Goal: Transaction & Acquisition: Download file/media

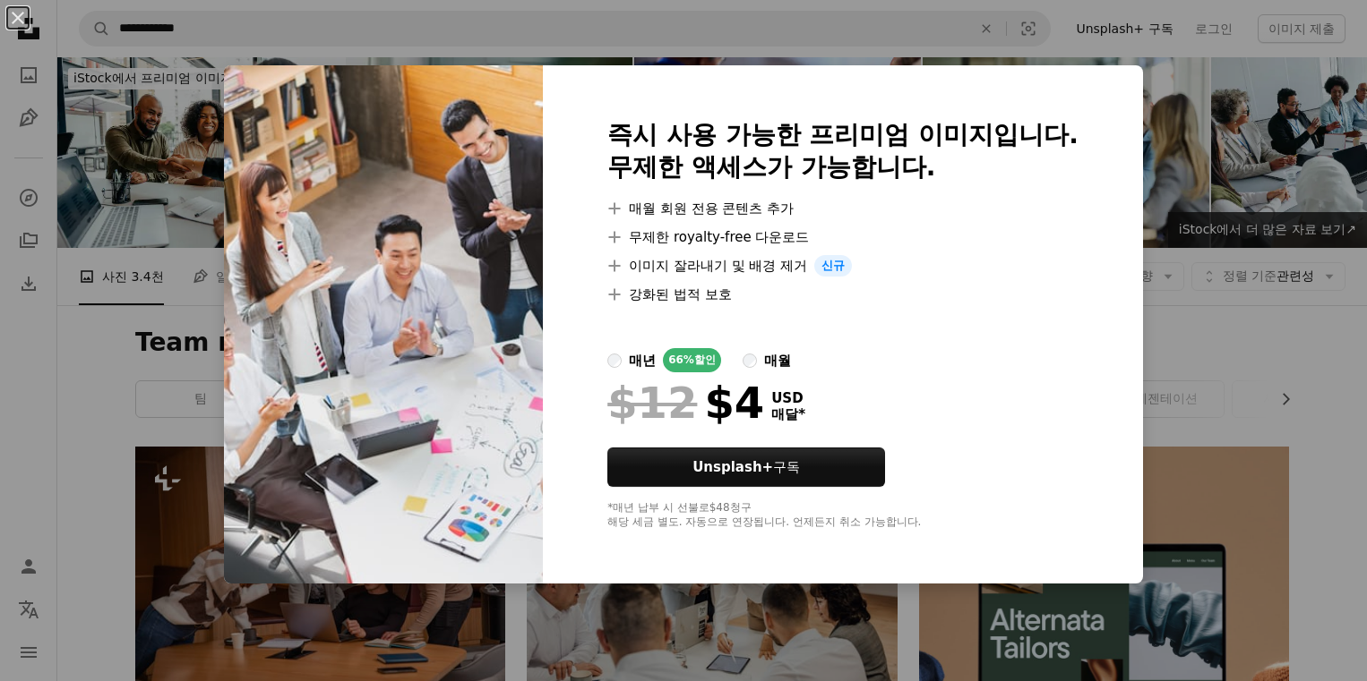
scroll to position [896, 0]
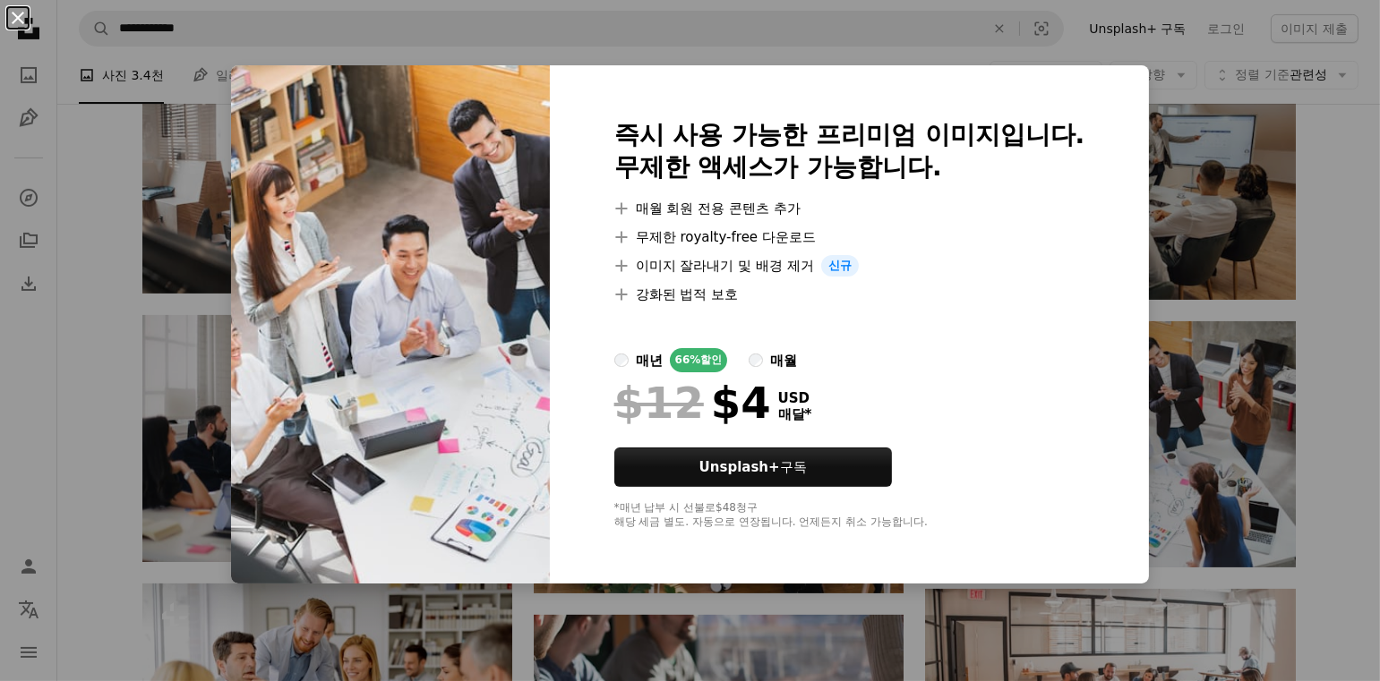
click at [11, 12] on button "An X shape" at bounding box center [17, 17] width 21 height 21
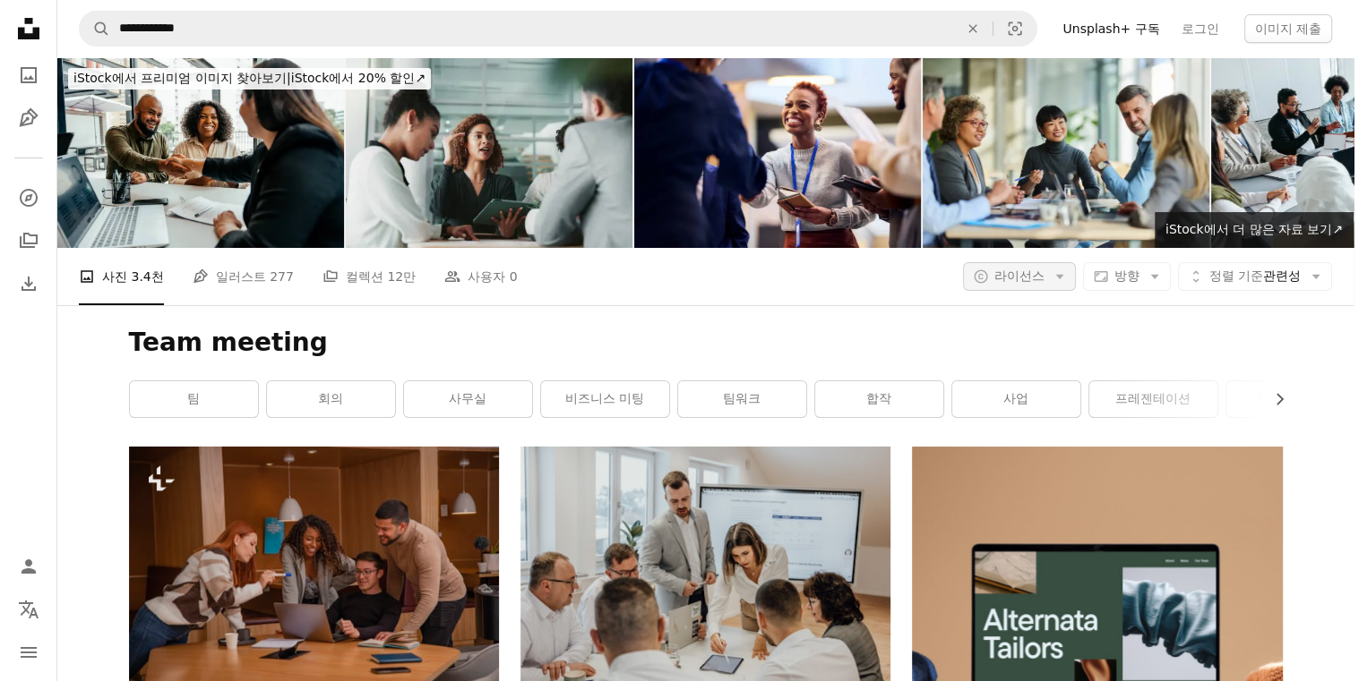
click at [1059, 262] on button "A copyright icon © 라이선스 Arrow down" at bounding box center [1019, 276] width 113 height 29
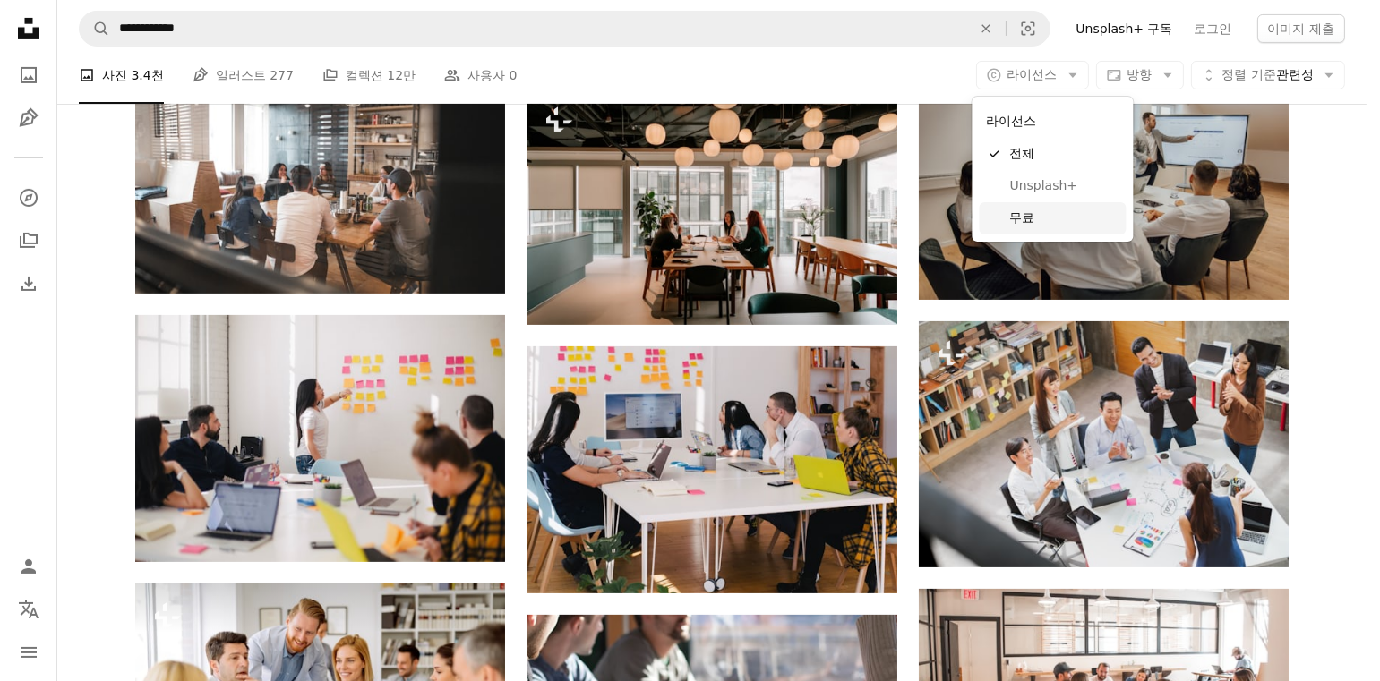
click at [1022, 216] on span "무료" at bounding box center [1063, 219] width 109 height 18
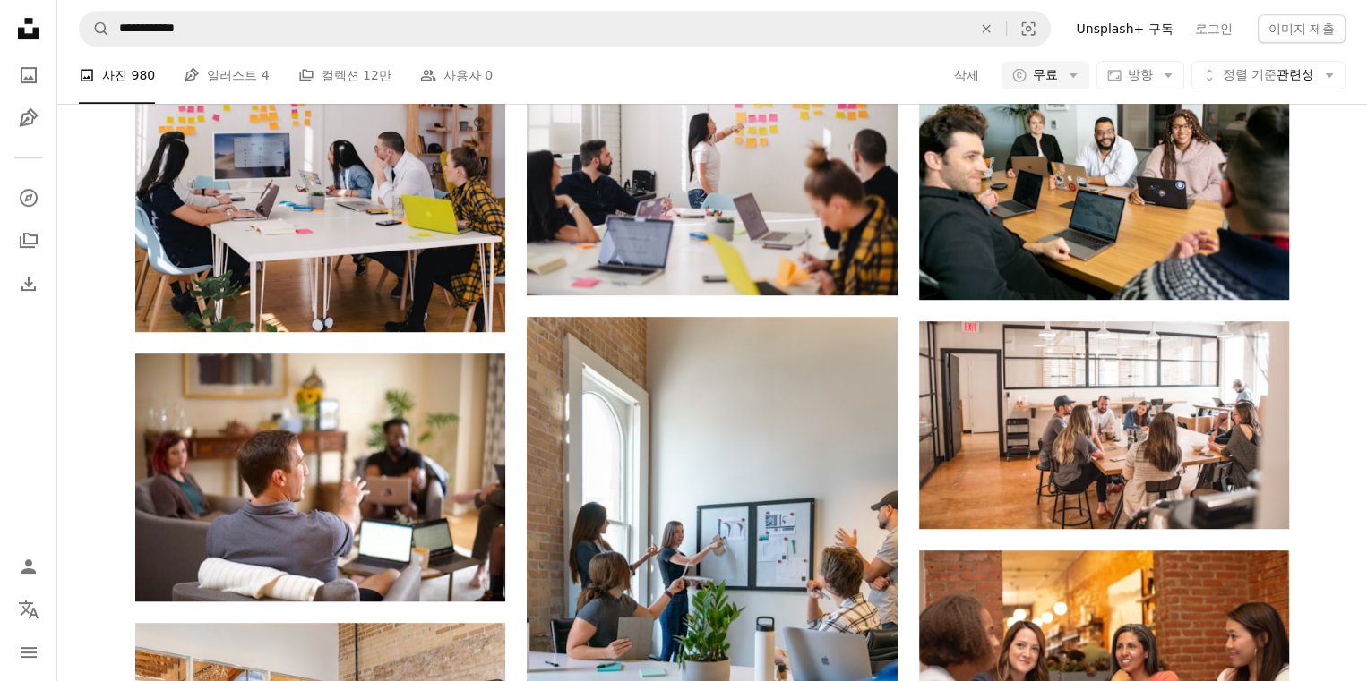
scroll to position [1254, 0]
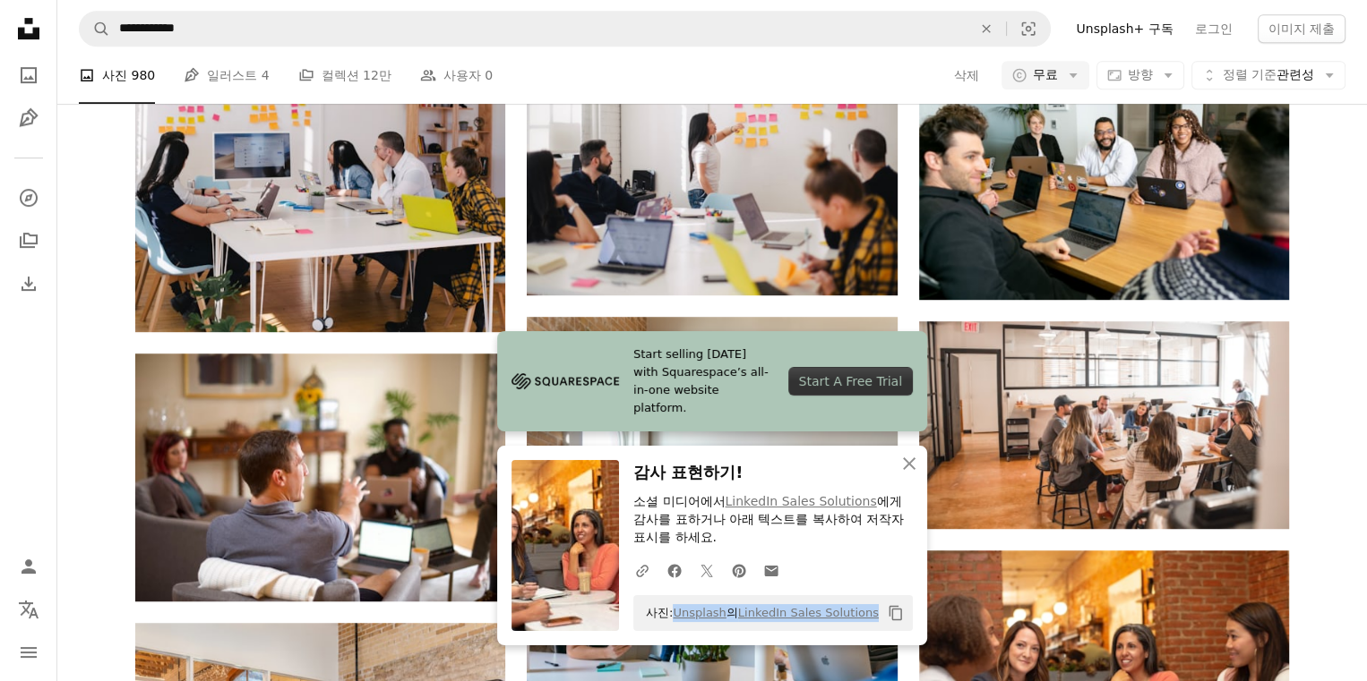
drag, startPoint x: 672, startPoint y: 611, endPoint x: 877, endPoint y: 617, distance: 205.2
click at [877, 617] on div "사진: Unsplash 의 LinkedIn Sales Solutions Copy content" at bounding box center [772, 614] width 279 height 36
drag, startPoint x: 877, startPoint y: 617, endPoint x: 803, endPoint y: 614, distance: 73.5
copy div "Unsplash 의 LinkedIn Sales Solutions Copy content Unsplash logo Unsplash 홈 A pho…"
